Goal: Check status: Check status

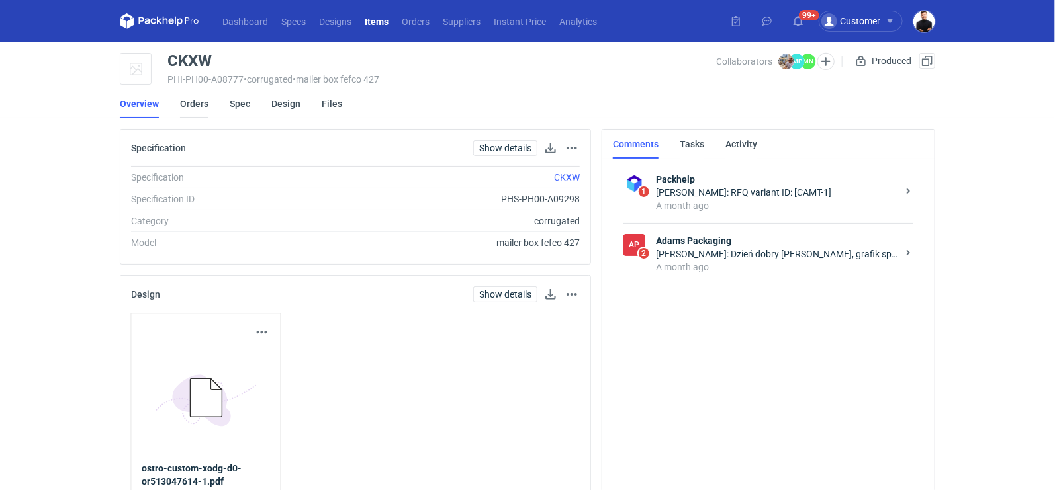
click at [198, 103] on link "Orders" at bounding box center [194, 103] width 28 height 29
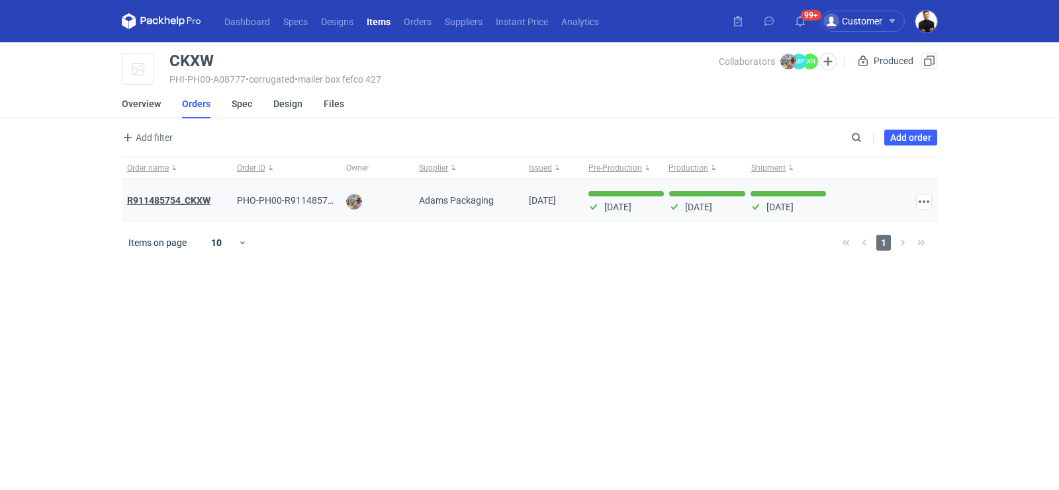
click at [202, 201] on strong "R911485754_CKXW" at bounding box center [168, 200] width 83 height 11
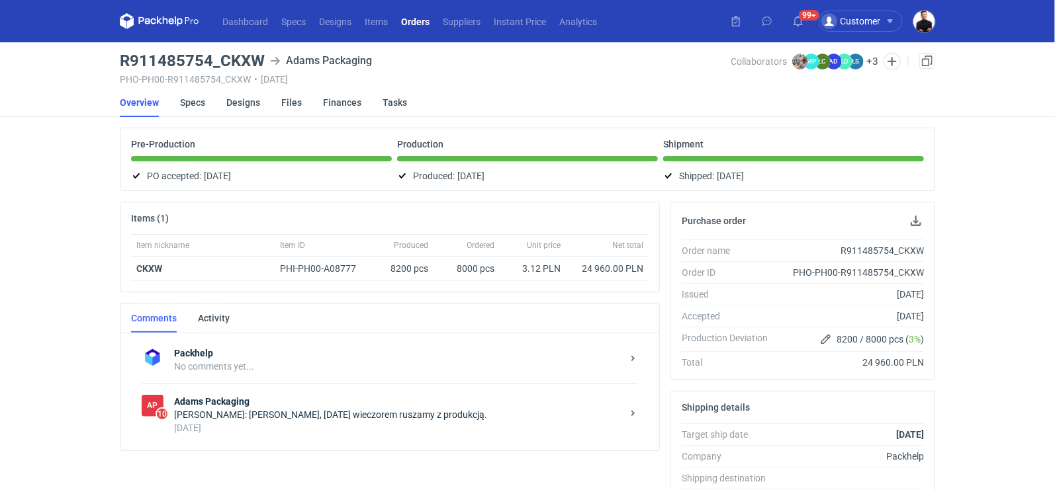
click at [382, 422] on div "[DATE]" at bounding box center [398, 428] width 448 height 13
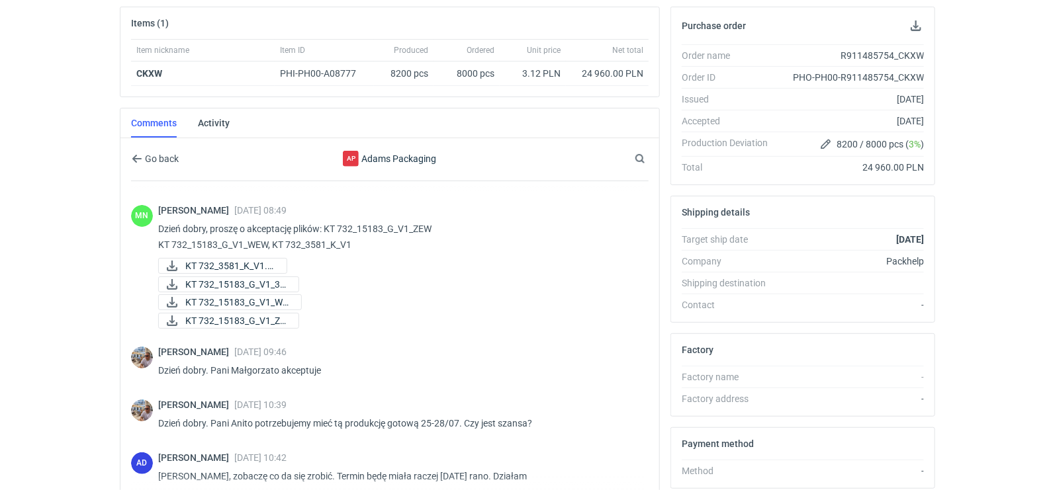
scroll to position [37, 0]
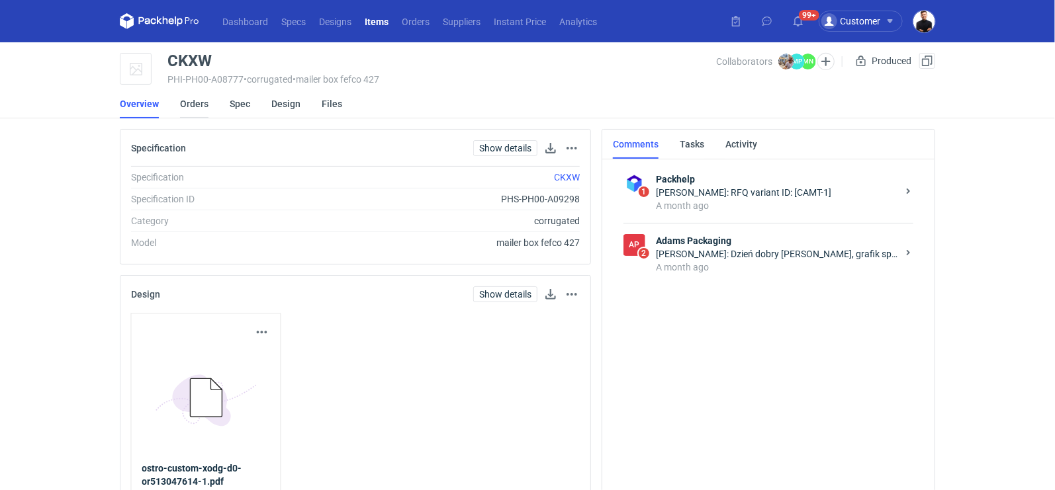
click at [190, 105] on link "Orders" at bounding box center [194, 103] width 28 height 29
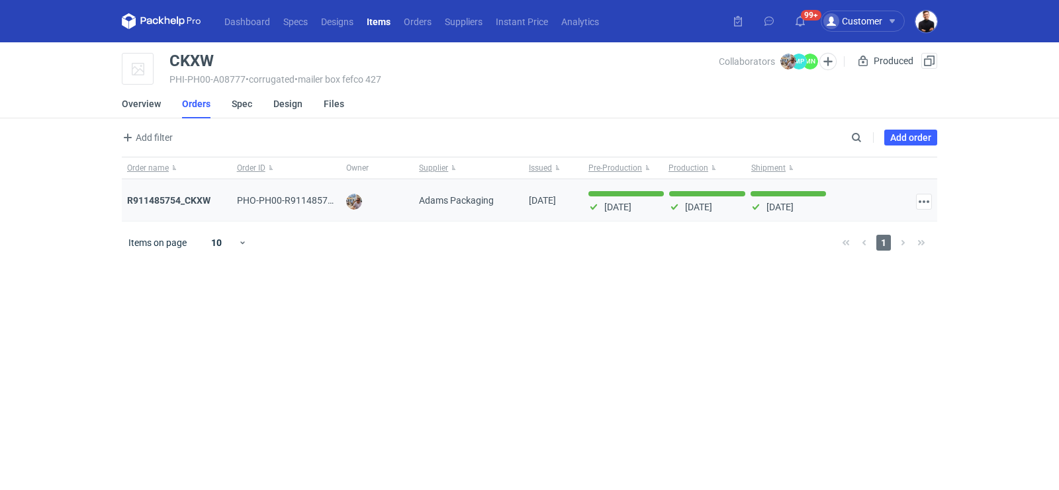
click at [199, 189] on div "R911485754_CKXW" at bounding box center [177, 200] width 110 height 42
click at [199, 195] on strong "R911485754_CKXW" at bounding box center [168, 200] width 83 height 11
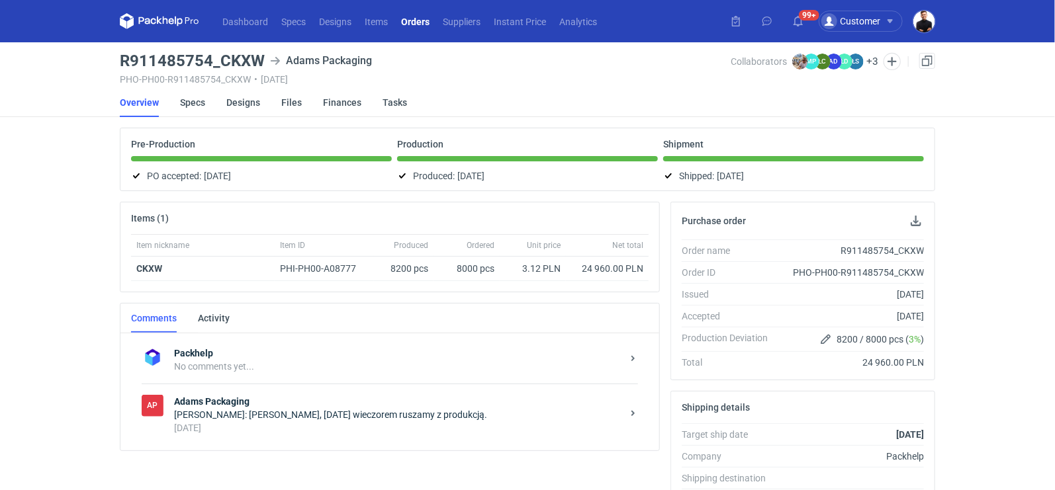
click at [284, 408] on div "[PERSON_NAME]: [PERSON_NAME], [DATE] wieczorem ruszamy z produkcją." at bounding box center [398, 414] width 448 height 13
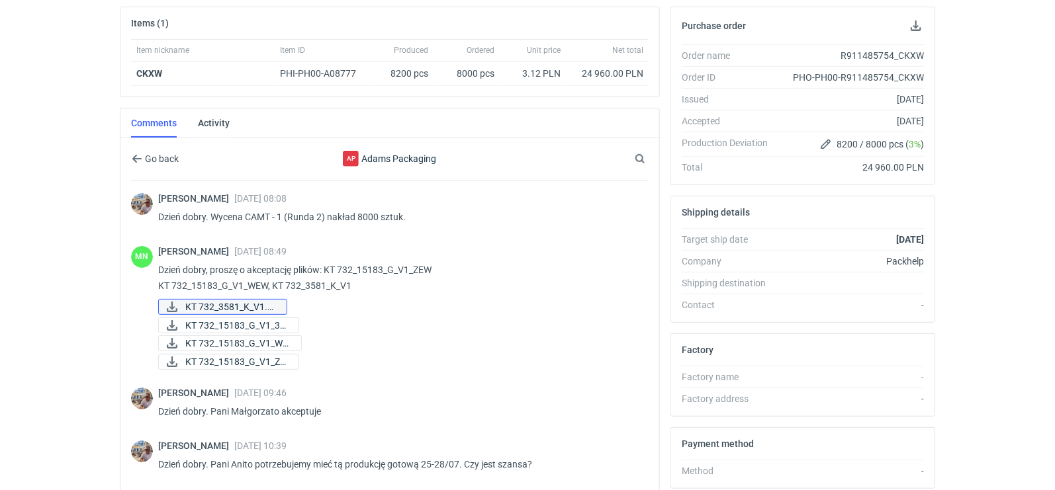
click at [261, 301] on span "KT 732_3581_K_V1.pdf" at bounding box center [230, 307] width 91 height 15
click at [254, 336] on span "KT 732_15183_G_V1_WE..." at bounding box center [237, 343] width 105 height 15
click at [271, 357] on span "KT 732_15183_G_V1_ZE..." at bounding box center [236, 362] width 103 height 15
